Goal: Task Accomplishment & Management: Manage account settings

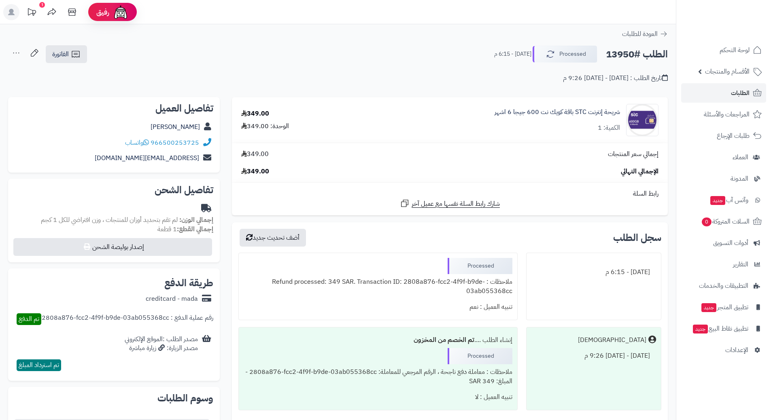
click at [639, 54] on h2 "الطلب #13950" at bounding box center [637, 54] width 62 height 17
click at [638, 54] on h2 "الطلب #13950" at bounding box center [637, 54] width 62 height 17
click at [638, 55] on h2 "الطلب #13950" at bounding box center [637, 54] width 62 height 17
click at [634, 57] on h2 "الطلب #13950" at bounding box center [637, 54] width 62 height 17
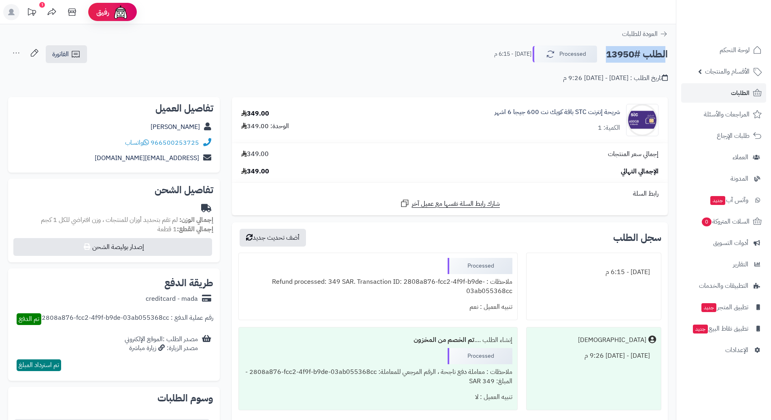
click at [634, 57] on h2 "الطلب #13950" at bounding box center [637, 54] width 62 height 17
copy div "الطلب #13950 Processed"
click at [147, 144] on icon at bounding box center [146, 142] width 6 height 6
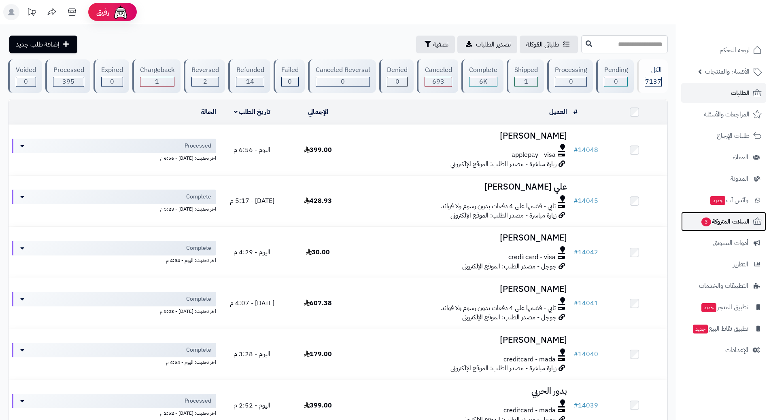
click at [708, 222] on span "3" at bounding box center [706, 222] width 10 height 9
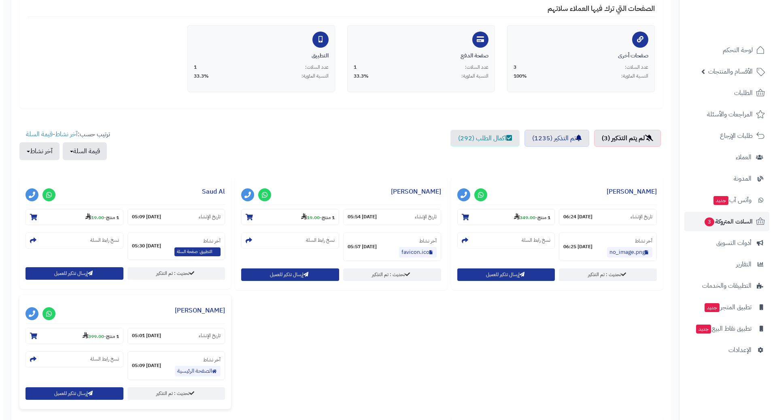
scroll to position [202, 0]
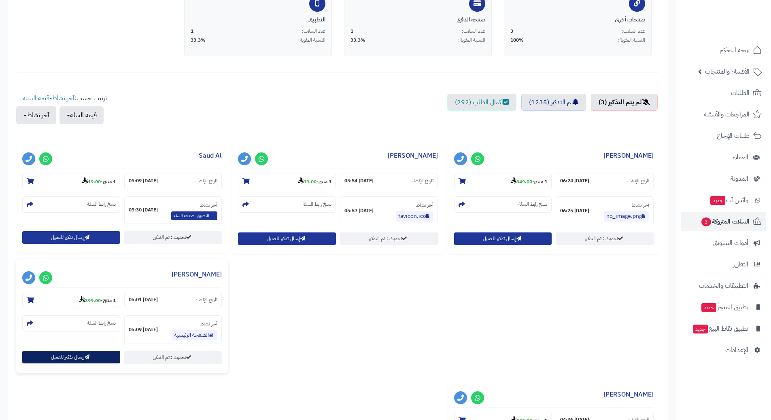
click at [62, 360] on button "إرسال تذكير للعميل" at bounding box center [71, 357] width 98 height 13
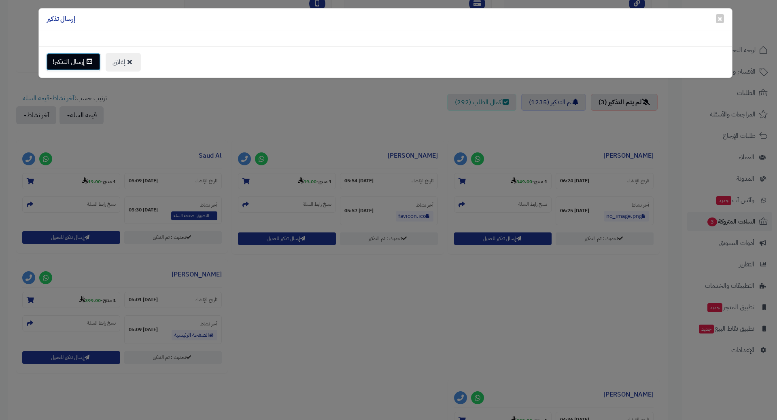
click at [81, 64] on button "إرسال التذكير!" at bounding box center [73, 62] width 55 height 18
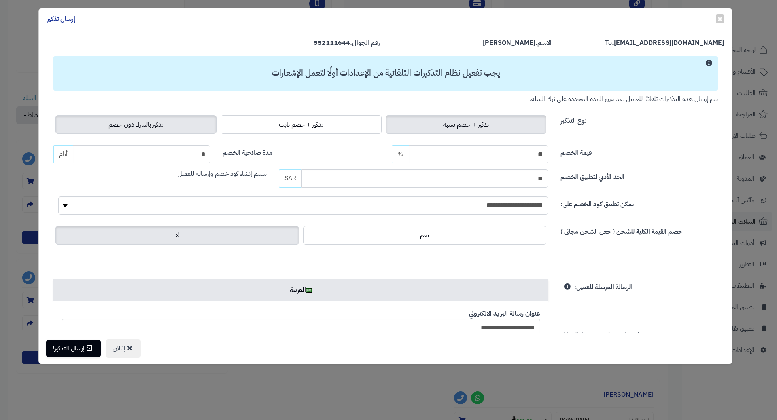
drag, startPoint x: 155, startPoint y: 118, endPoint x: 148, endPoint y: 125, distance: 9.2
click at [154, 118] on label "تذكير بالشراء دون خصم" at bounding box center [135, 124] width 161 height 19
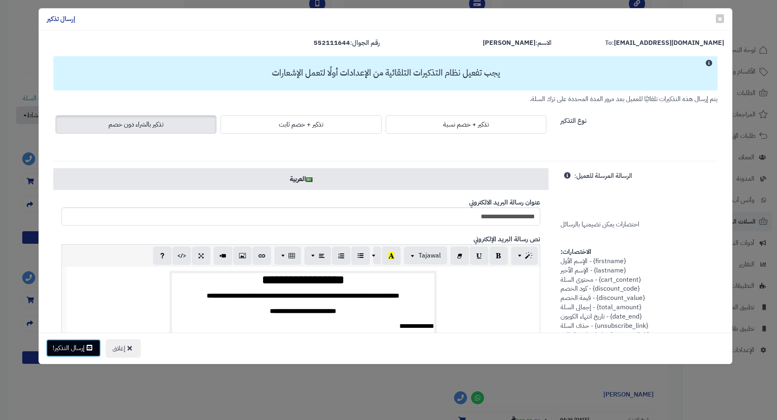
click at [69, 356] on button "إرسال التذكير!" at bounding box center [73, 348] width 55 height 18
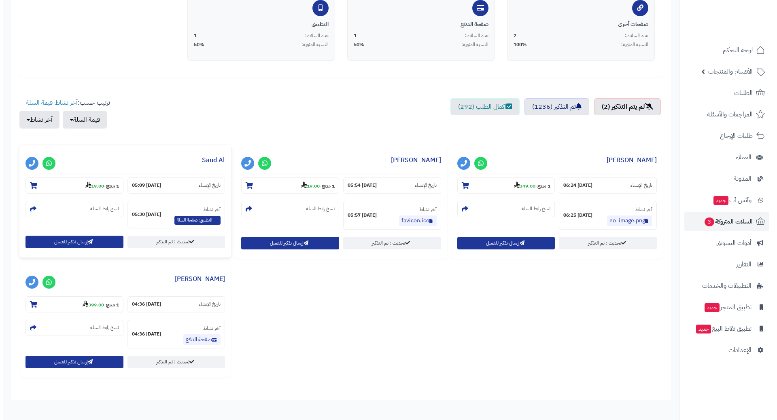
scroll to position [242, 0]
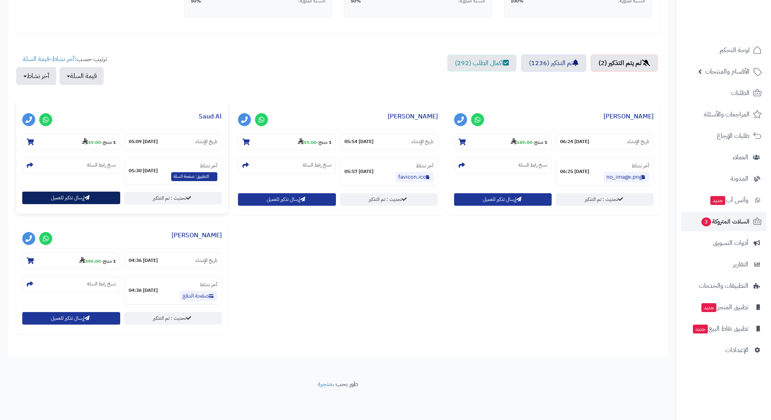
click at [58, 196] on button "إرسال تذكير للعميل" at bounding box center [71, 198] width 98 height 13
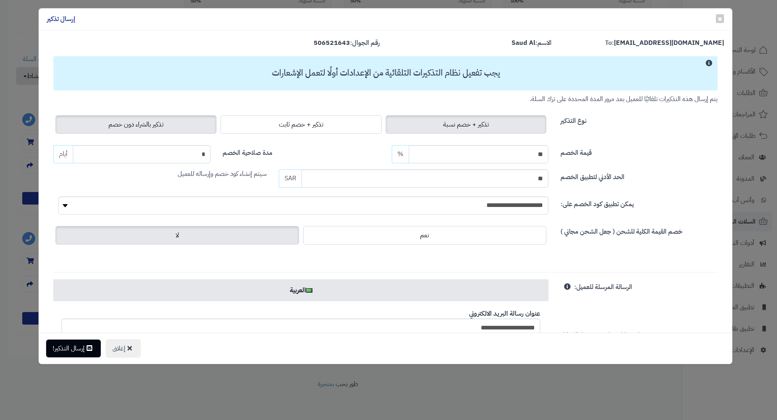
click at [110, 121] on label "تذكير بالشراء دون خصم" at bounding box center [135, 124] width 161 height 19
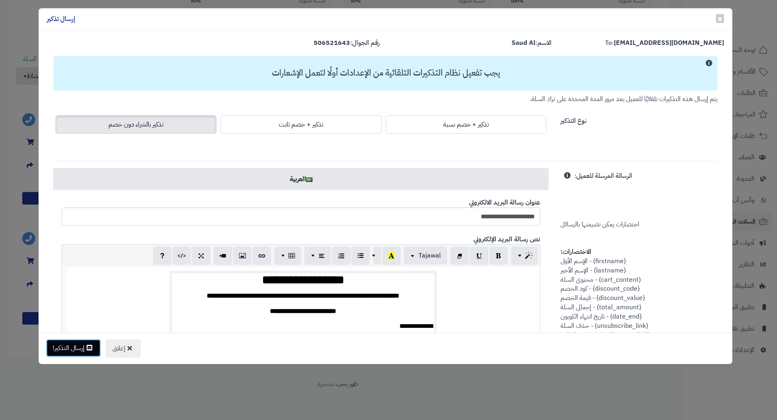
click at [81, 355] on button "إرسال التذكير!" at bounding box center [73, 348] width 55 height 18
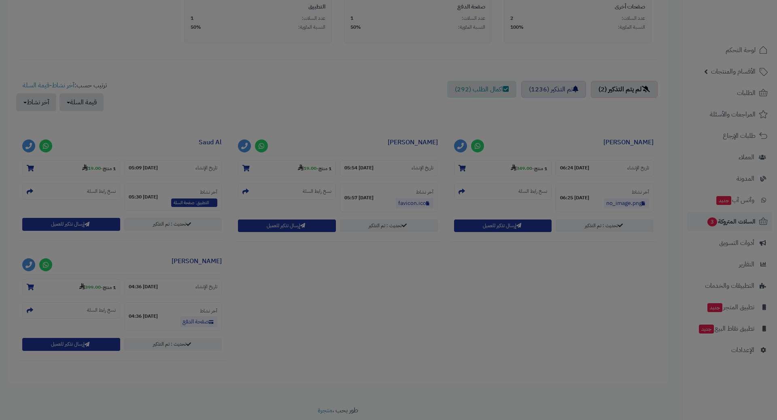
scroll to position [268, 0]
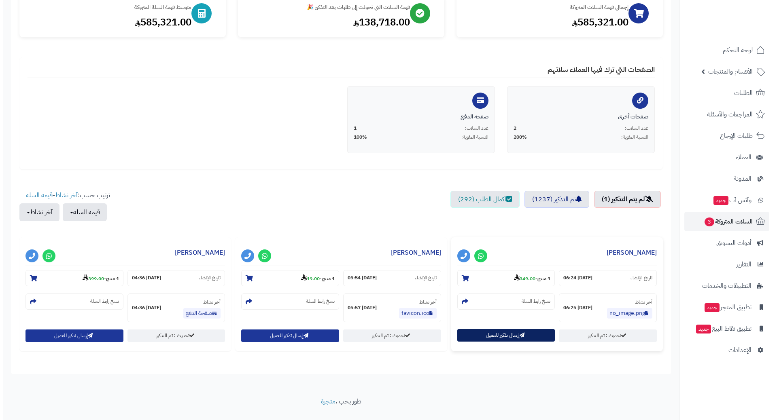
scroll to position [123, 0]
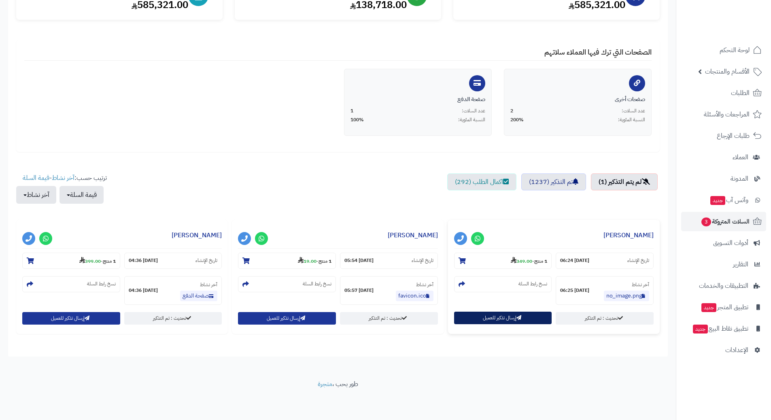
click at [502, 313] on button "إرسال تذكير للعميل" at bounding box center [503, 318] width 98 height 13
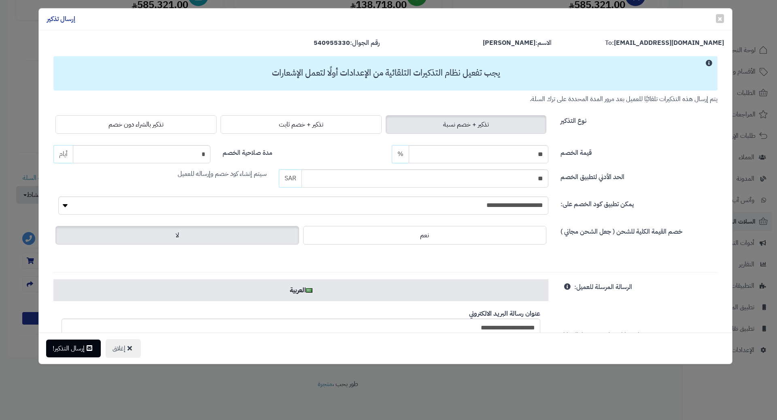
drag, startPoint x: 131, startPoint y: 127, endPoint x: 105, endPoint y: 159, distance: 40.9
click at [131, 127] on span "تذكير بالشراء دون خصم" at bounding box center [135, 125] width 55 height 10
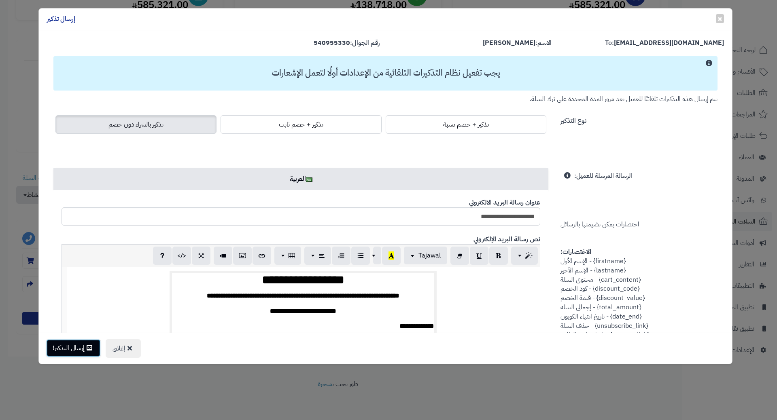
click at [83, 356] on button "إرسال التذكير!" at bounding box center [73, 348] width 55 height 18
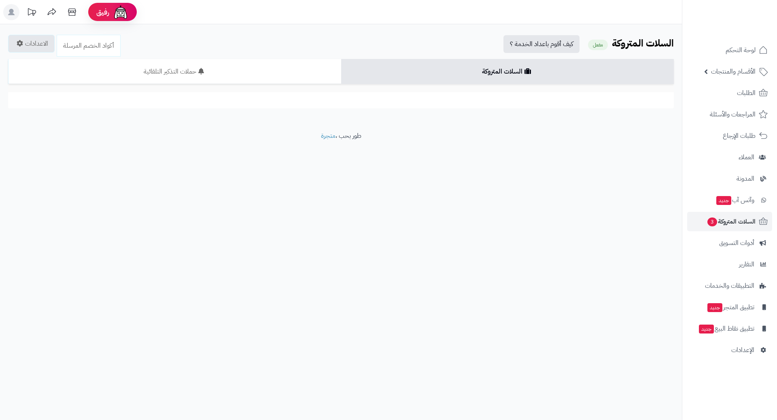
scroll to position [123, 0]
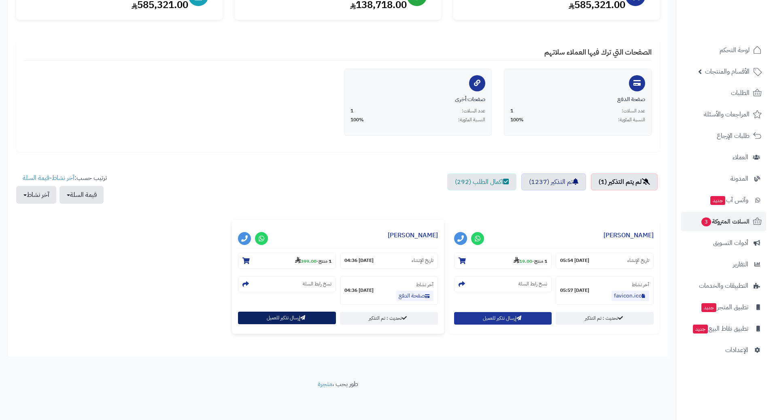
click at [278, 322] on button "إرسال تذكير للعميل" at bounding box center [287, 318] width 98 height 13
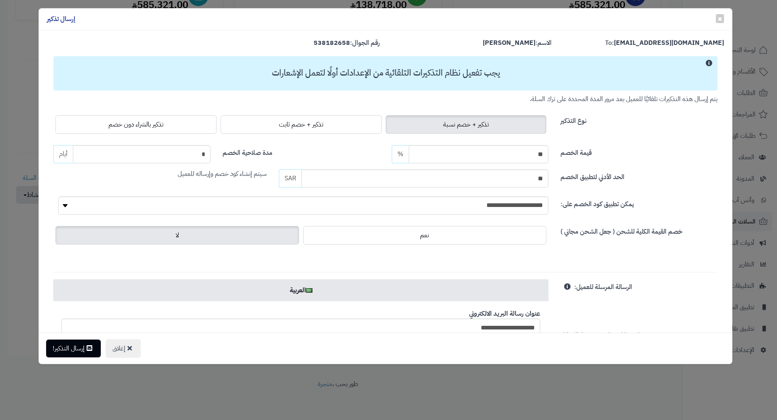
drag, startPoint x: 80, startPoint y: 124, endPoint x: 77, endPoint y: 135, distance: 11.6
click at [80, 124] on label "تذكير بالشراء دون خصم" at bounding box center [135, 124] width 161 height 19
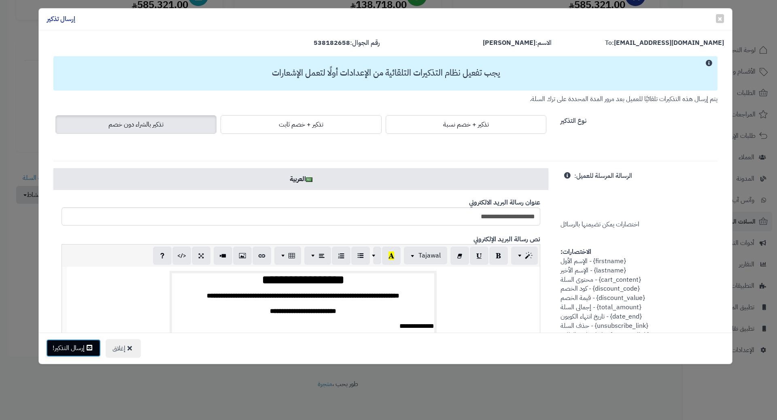
click at [79, 343] on button "إرسال التذكير!" at bounding box center [73, 348] width 55 height 18
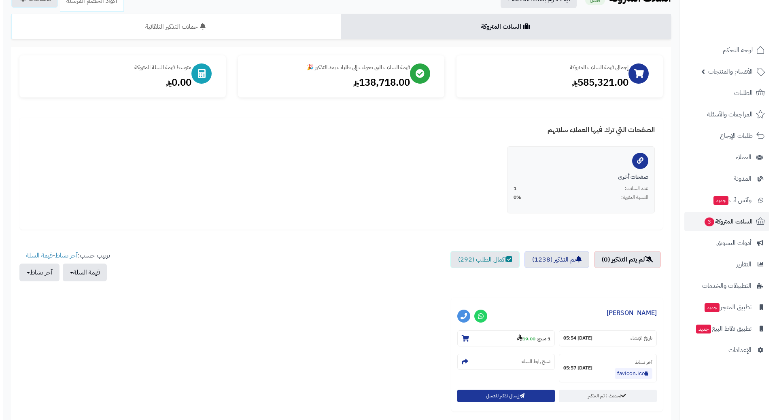
scroll to position [123, 0]
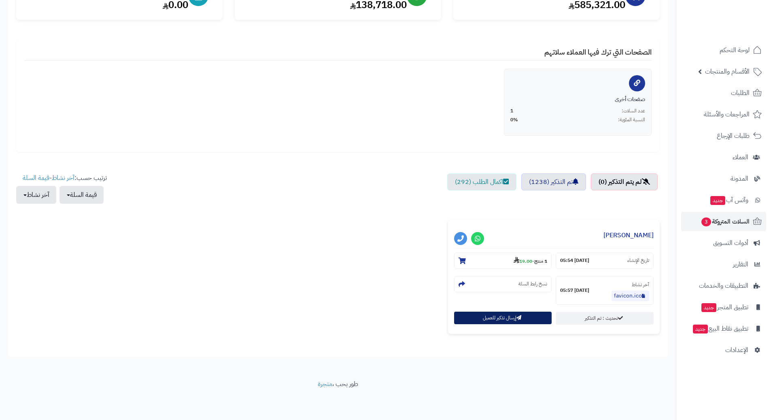
click at [492, 319] on button "إرسال تذكير للعميل" at bounding box center [503, 318] width 98 height 13
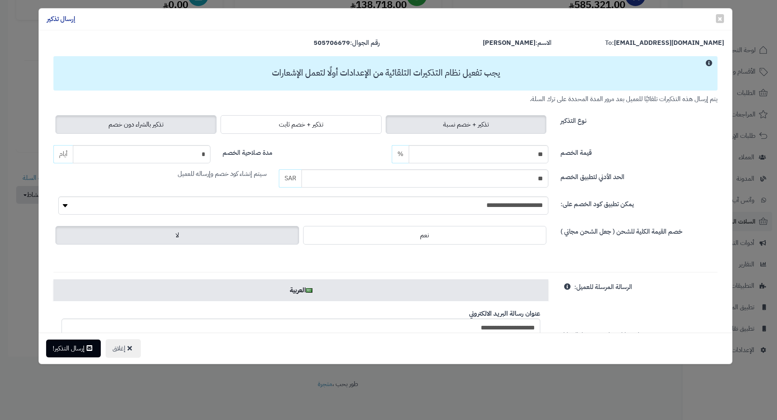
click at [134, 130] on label "تذكير بالشراء دون خصم" at bounding box center [135, 124] width 161 height 19
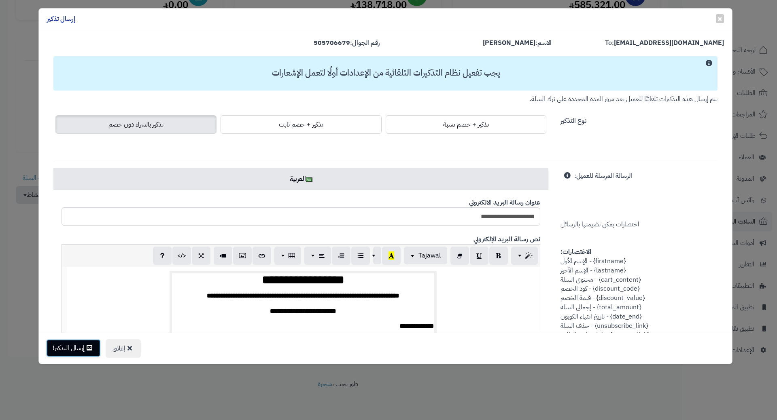
click at [82, 347] on button "إرسال التذكير!" at bounding box center [73, 348] width 55 height 18
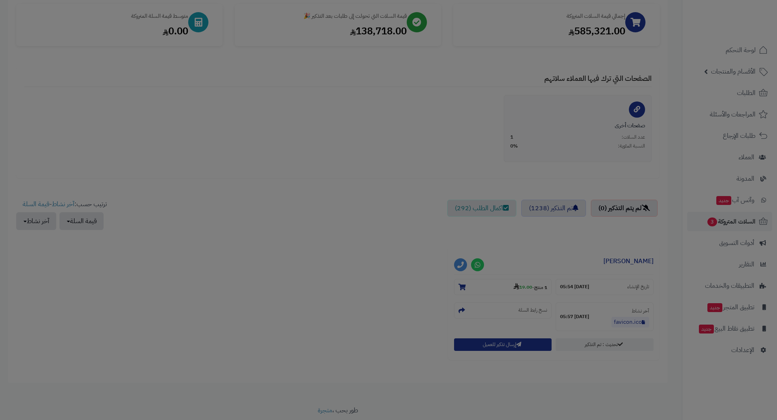
scroll to position [149, 0]
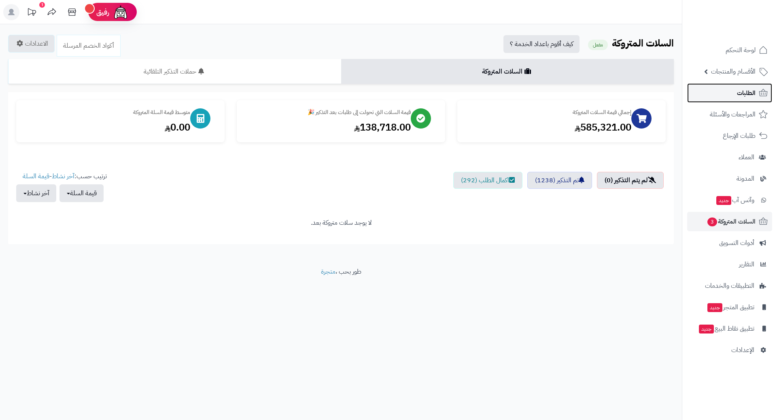
click at [718, 93] on link "الطلبات" at bounding box center [729, 92] width 85 height 19
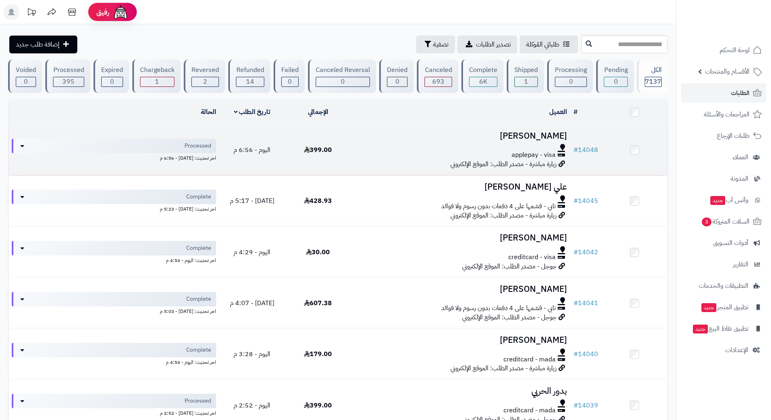
click at [361, 158] on div "applepay - visa" at bounding box center [460, 154] width 213 height 9
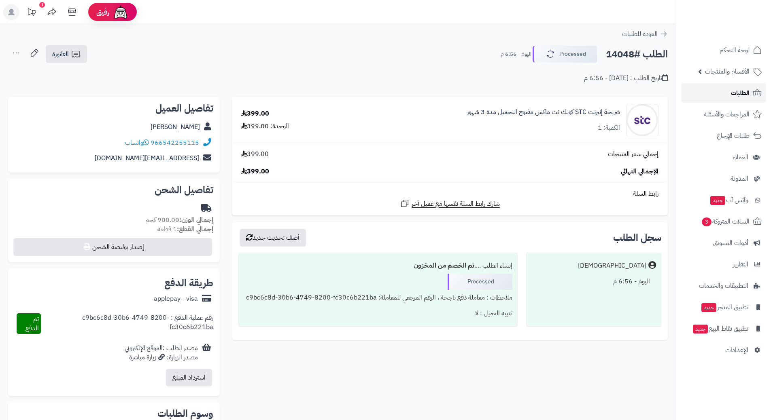
click at [698, 93] on link "الطلبات" at bounding box center [723, 92] width 85 height 19
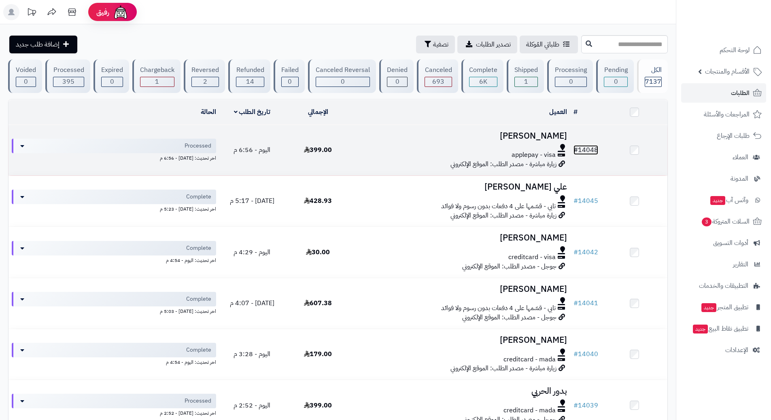
click at [583, 148] on link "# 14048" at bounding box center [585, 150] width 25 height 10
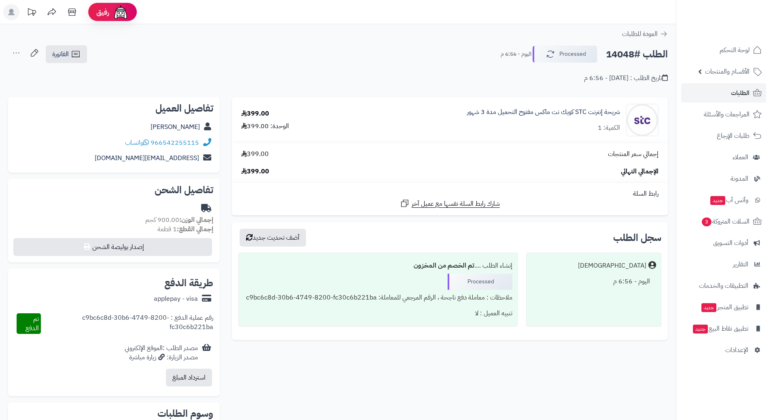
click at [642, 57] on h2 "الطلب #14048" at bounding box center [637, 54] width 62 height 17
copy div "الطلب #14048 Processed"
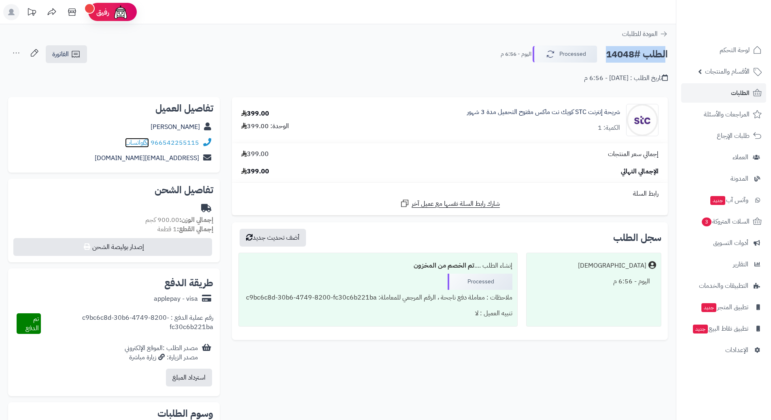
click at [147, 143] on icon at bounding box center [146, 142] width 6 height 6
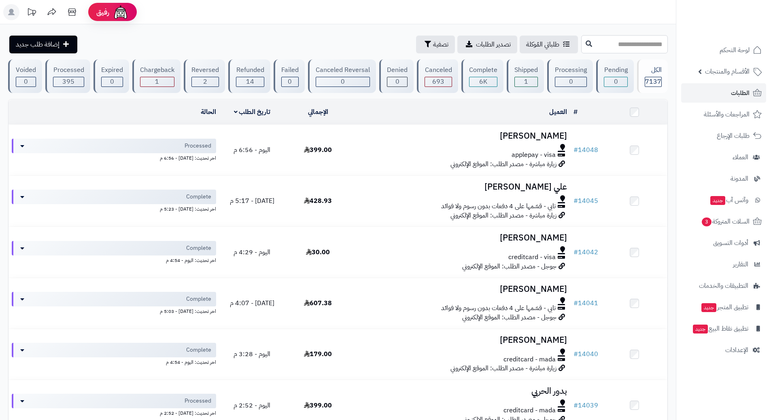
click at [608, 41] on input "text" at bounding box center [624, 44] width 87 height 18
type input "*****"
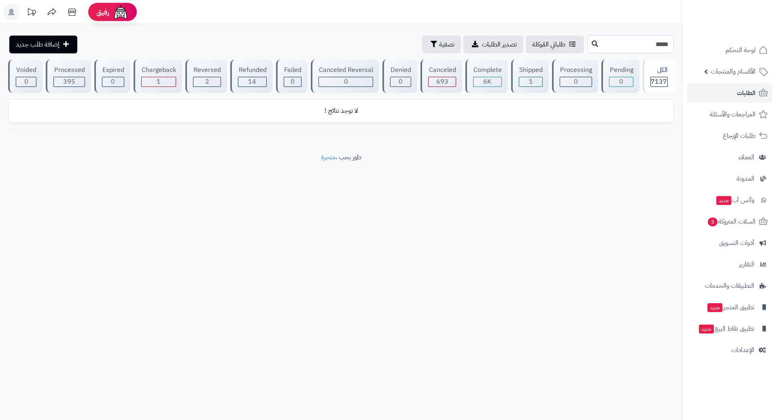
click at [657, 44] on input "*****" at bounding box center [630, 44] width 87 height 18
type input "*"
type input "*****"
drag, startPoint x: 0, startPoint y: 0, endPoint x: 645, endPoint y: 40, distance: 646.5
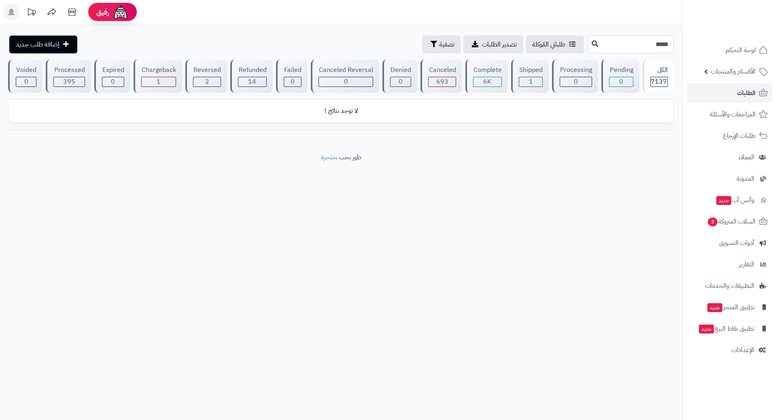
click at [645, 40] on input "*****" at bounding box center [630, 44] width 87 height 18
type input "*****"
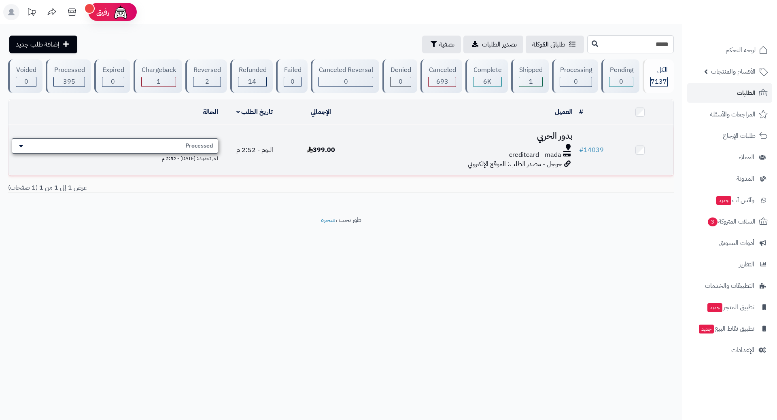
click at [189, 146] on span "Processed" at bounding box center [199, 146] width 28 height 8
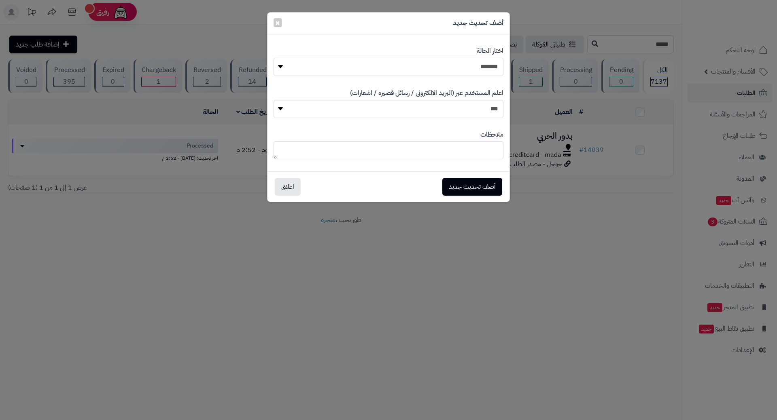
click at [436, 65] on select "**********" at bounding box center [388, 67] width 230 height 18
select select "*"
click at [273, 58] on select "**********" at bounding box center [388, 67] width 230 height 18
click at [472, 182] on button "أضف تحديث جديد" at bounding box center [472, 187] width 60 height 18
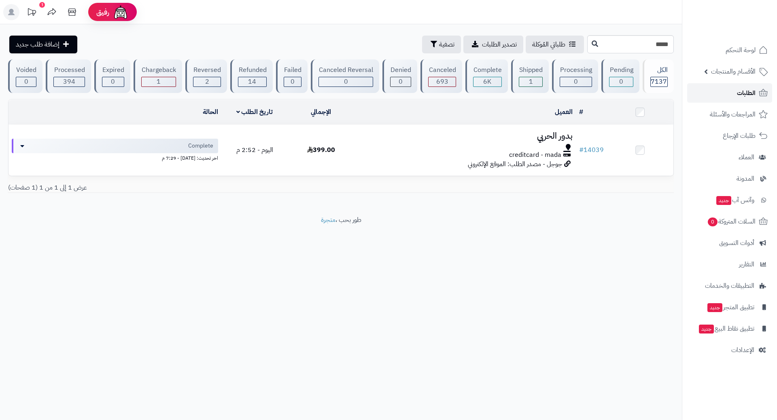
click at [726, 97] on link "الطلبات" at bounding box center [729, 92] width 85 height 19
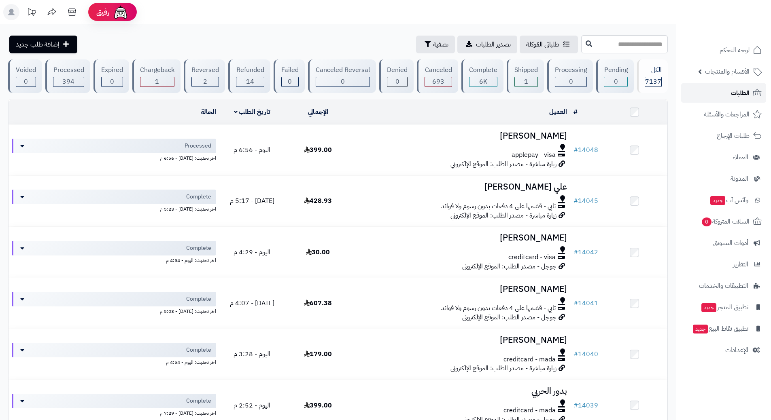
click at [719, 95] on link "الطلبات" at bounding box center [723, 92] width 85 height 19
click at [714, 97] on link "الطلبات" at bounding box center [723, 92] width 85 height 19
click at [709, 91] on link "الطلبات" at bounding box center [723, 92] width 85 height 19
click at [581, 42] on input "text" at bounding box center [624, 44] width 87 height 18
click at [707, 89] on link "الطلبات" at bounding box center [723, 92] width 85 height 19
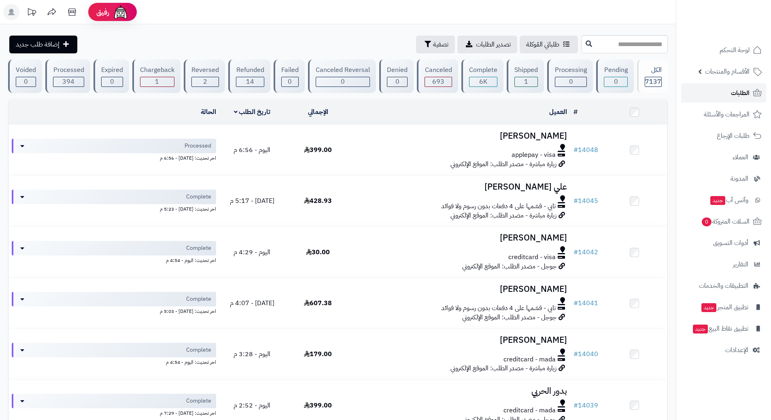
click at [703, 100] on link "الطلبات" at bounding box center [723, 92] width 85 height 19
click at [705, 91] on link "الطلبات" at bounding box center [723, 92] width 85 height 19
click at [711, 95] on link "الطلبات" at bounding box center [723, 92] width 85 height 19
click at [97, 9] on span "رفيق" at bounding box center [103, 12] width 13 height 10
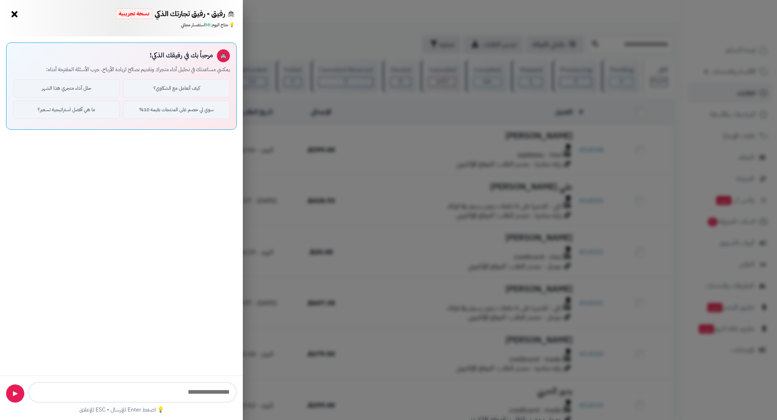
click at [12, 15] on button "×" at bounding box center [14, 14] width 13 height 13
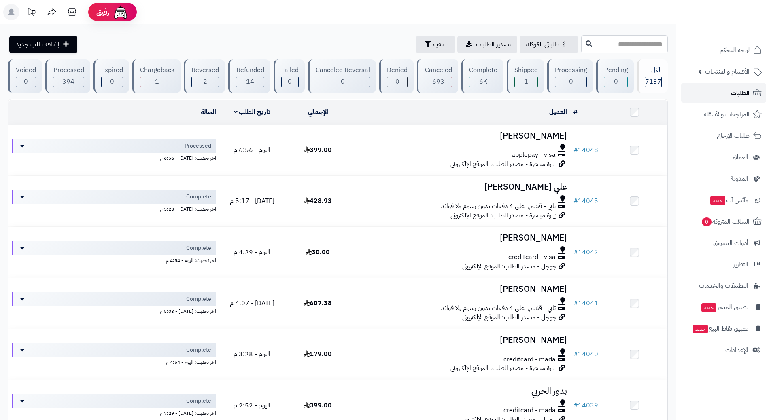
click at [704, 92] on link "الطلبات" at bounding box center [723, 92] width 85 height 19
click at [696, 95] on link "الطلبات" at bounding box center [723, 92] width 85 height 19
click at [729, 88] on link "الطلبات" at bounding box center [723, 92] width 85 height 19
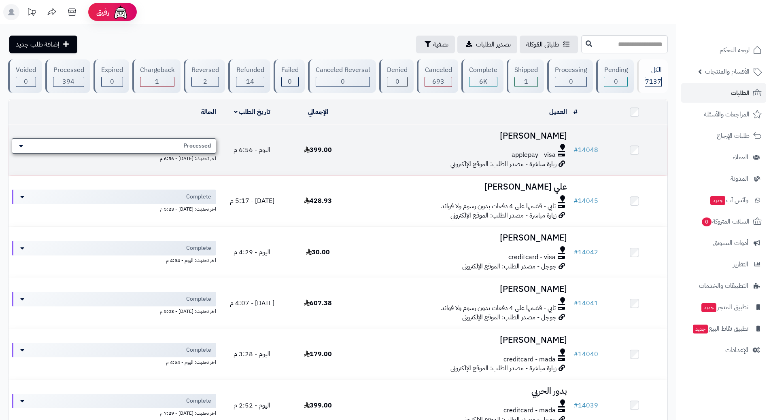
click at [143, 146] on div "Processed" at bounding box center [114, 145] width 204 height 15
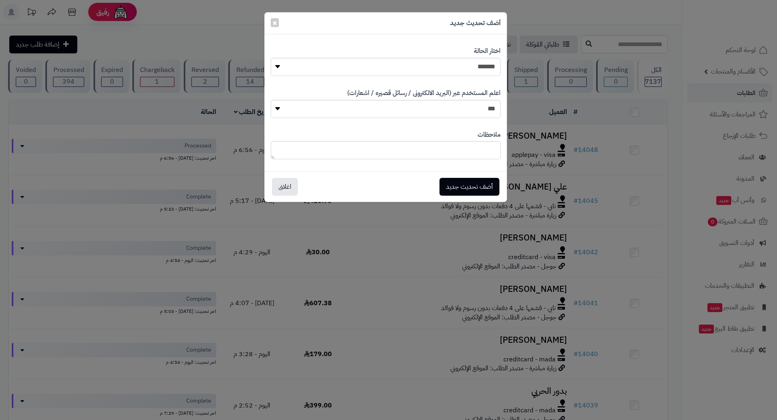
drag, startPoint x: 346, startPoint y: 246, endPoint x: 344, endPoint y: 239, distance: 6.8
click at [348, 246] on div "**********" at bounding box center [388, 210] width 777 height 420
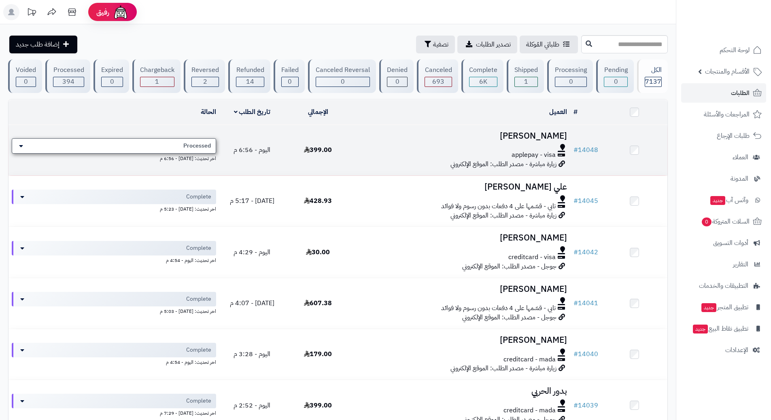
click at [137, 146] on div "Processed" at bounding box center [114, 145] width 204 height 15
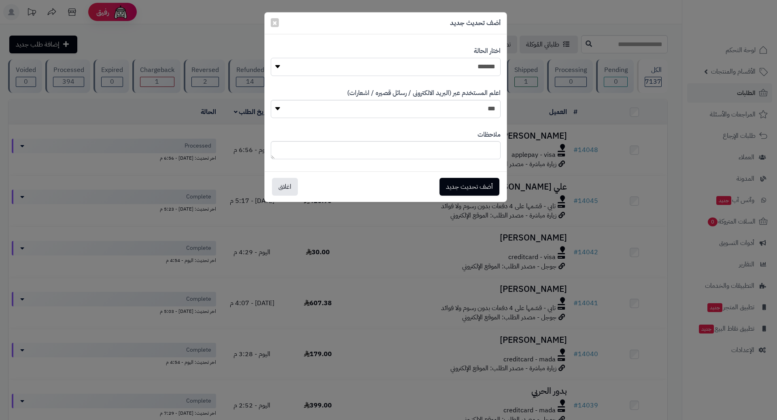
drag, startPoint x: 434, startPoint y: 69, endPoint x: 439, endPoint y: 74, distance: 6.9
click at [435, 69] on select "**********" at bounding box center [386, 67] width 230 height 18
select select "*"
click at [271, 58] on select "**********" at bounding box center [386, 67] width 230 height 18
click at [453, 185] on button "أضف تحديث جديد" at bounding box center [469, 187] width 60 height 18
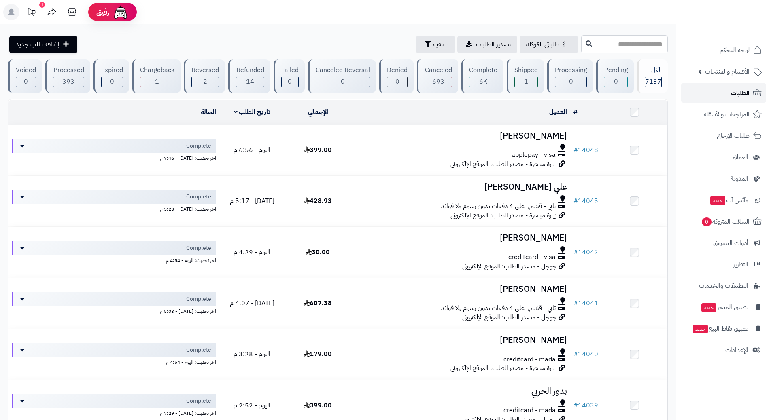
click at [728, 98] on link "الطلبات" at bounding box center [723, 92] width 85 height 19
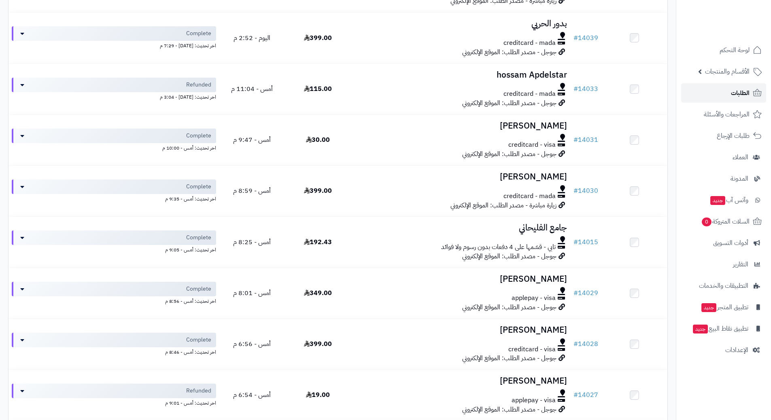
click at [738, 94] on span "الطلبات" at bounding box center [740, 92] width 19 height 11
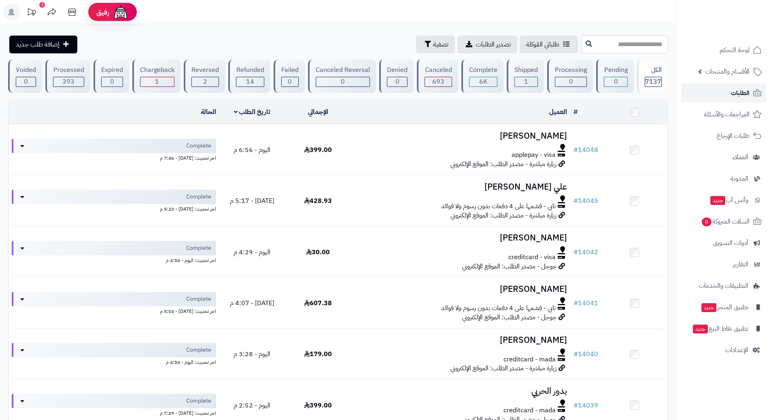
click at [700, 92] on link "الطلبات" at bounding box center [723, 92] width 85 height 19
click at [701, 95] on link "الطلبات" at bounding box center [723, 92] width 85 height 19
click at [701, 92] on link "الطلبات" at bounding box center [723, 92] width 85 height 19
click at [707, 97] on link "الطلبات" at bounding box center [723, 92] width 85 height 19
click at [727, 96] on link "الطلبات" at bounding box center [723, 92] width 85 height 19
